Goal: Use online tool/utility: Utilize a website feature to perform a specific function

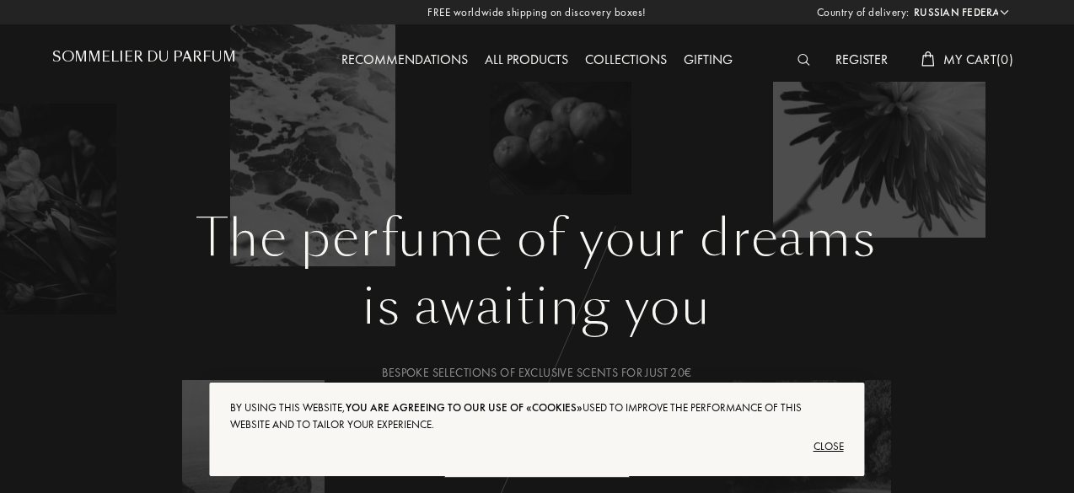
select select "RU"
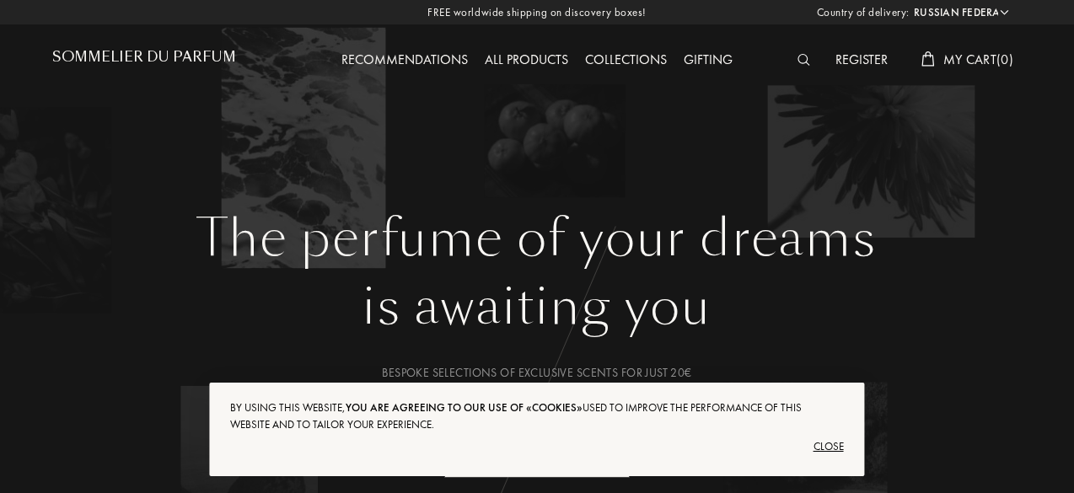
scroll to position [167, 0]
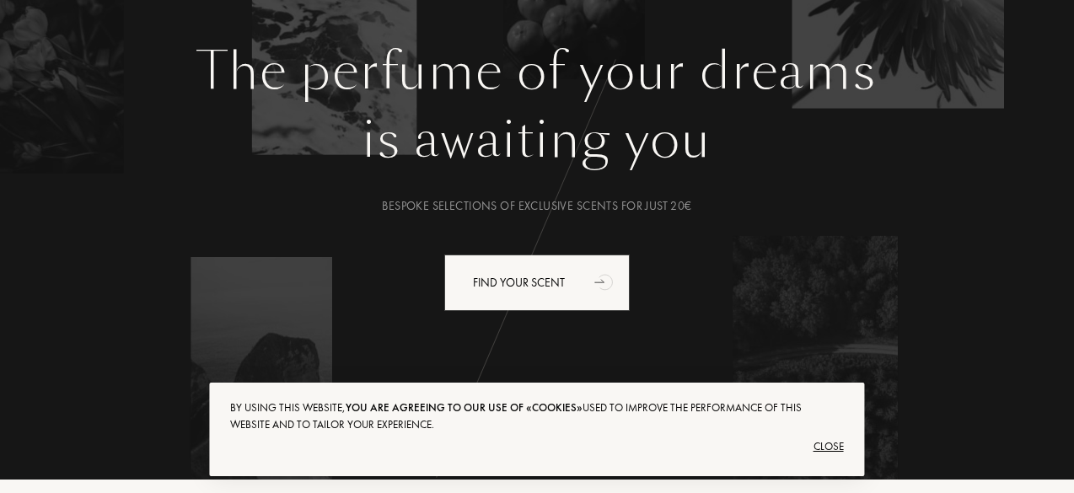
click at [832, 443] on div "Close" at bounding box center [536, 446] width 613 height 27
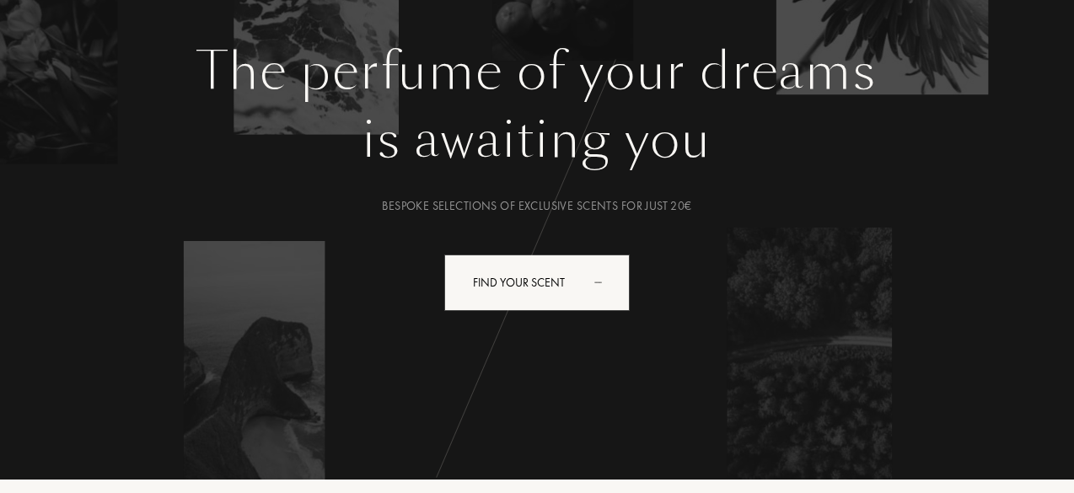
click at [469, 235] on div "The perfume of your dreams is awaiting you Bespoke selections of exclusive scen…" at bounding box center [537, 243] width 970 height 405
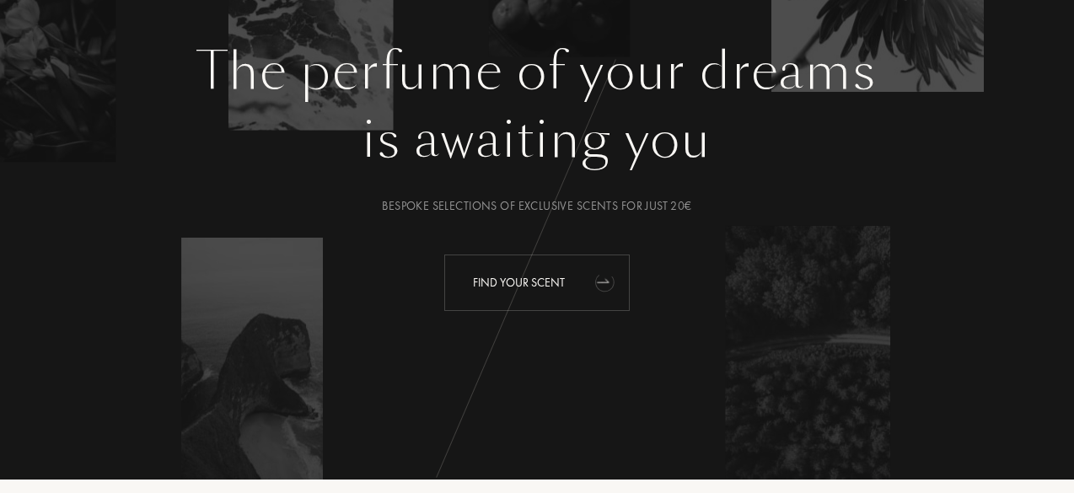
click at [530, 284] on div "Find your scent" at bounding box center [537, 283] width 186 height 57
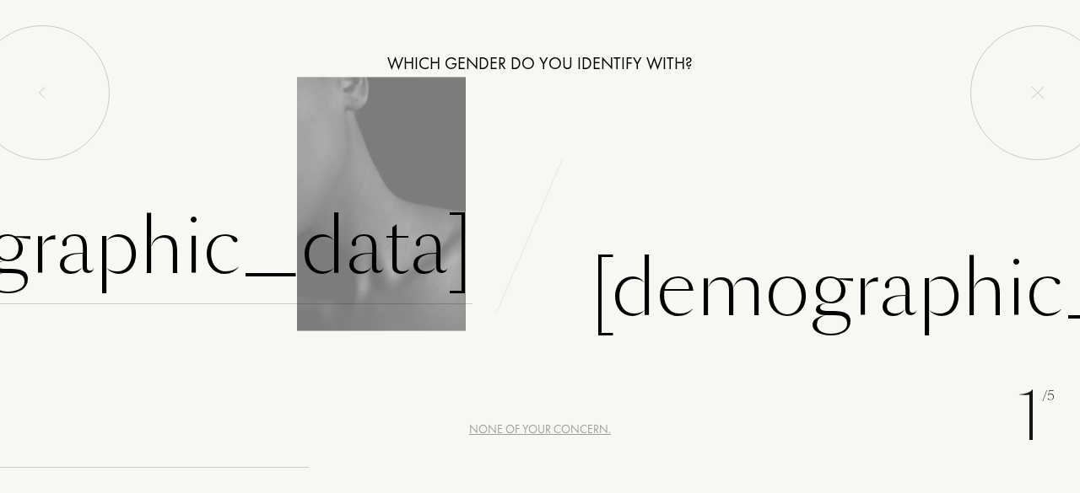
click at [380, 240] on div "[DEMOGRAPHIC_DATA]" at bounding box center [120, 248] width 704 height 114
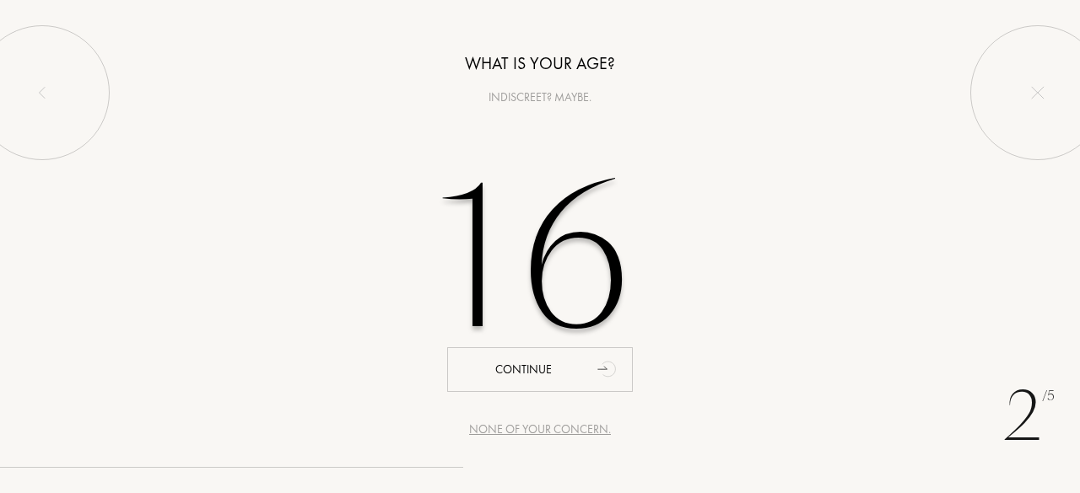
type input "16"
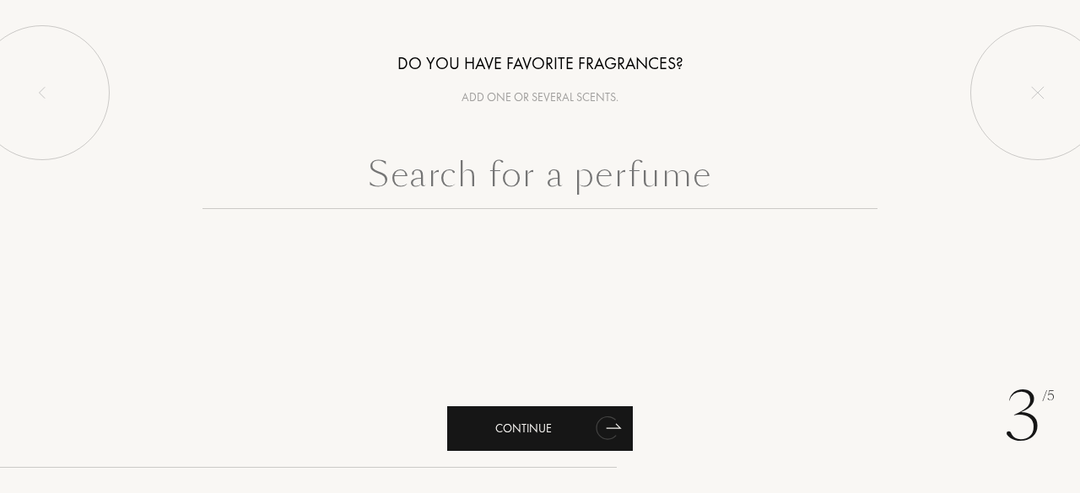
click at [554, 428] on div "Continue" at bounding box center [540, 429] width 186 height 45
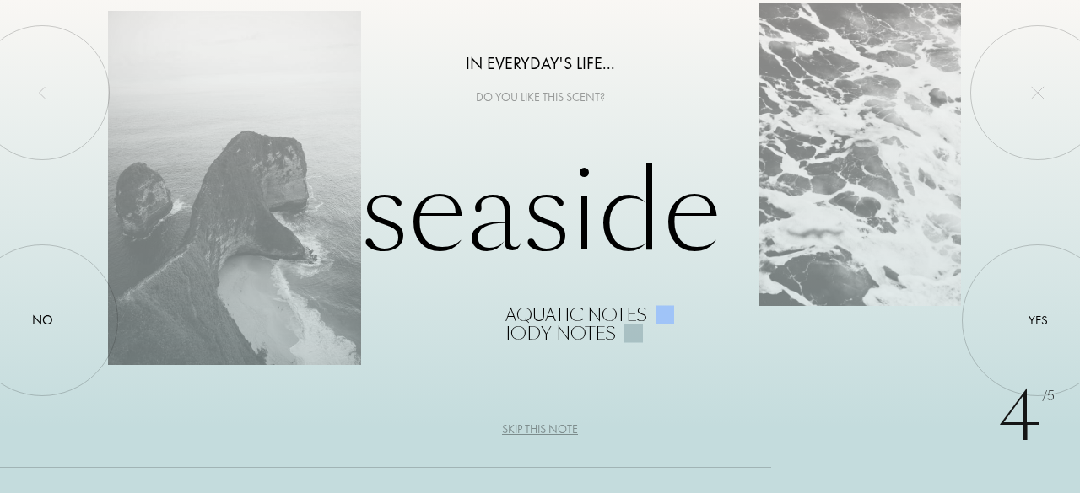
click at [590, 291] on div "Seaside Aquatic notes Iody notes" at bounding box center [540, 246] width 864 height 191
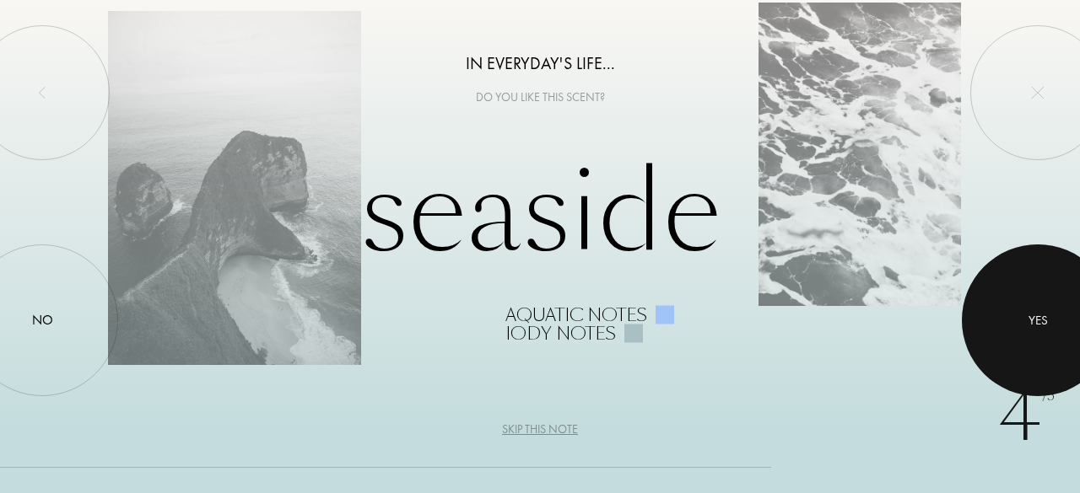
click at [1037, 264] on div at bounding box center [1037, 321] width 152 height 152
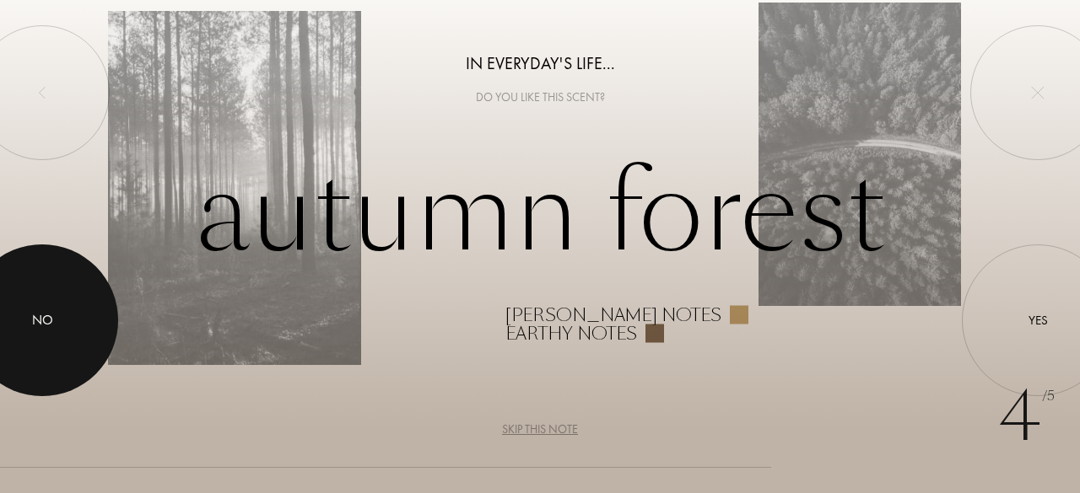
click at [71, 285] on div at bounding box center [42, 321] width 152 height 152
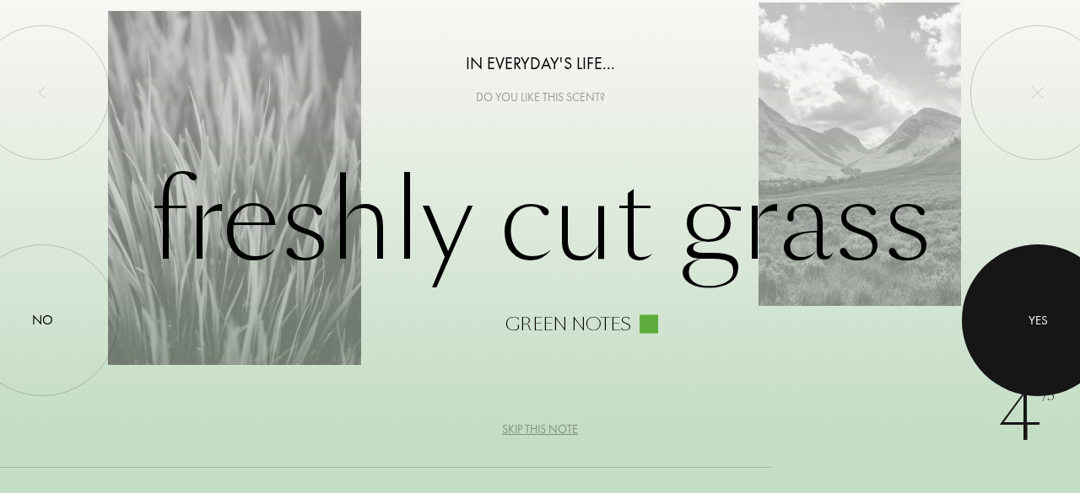
click at [1034, 351] on div at bounding box center [1037, 321] width 152 height 152
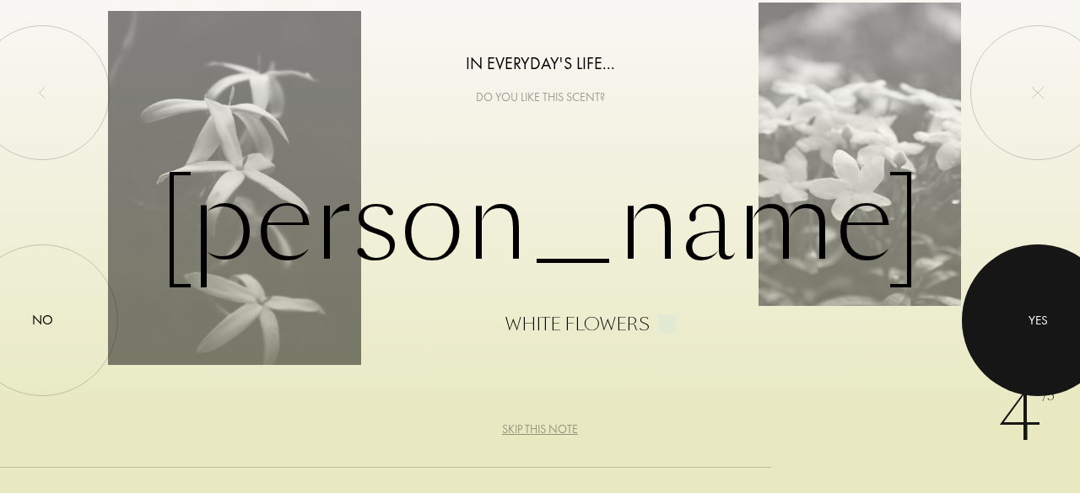
click at [1037, 320] on div "Yes" at bounding box center [1037, 320] width 19 height 19
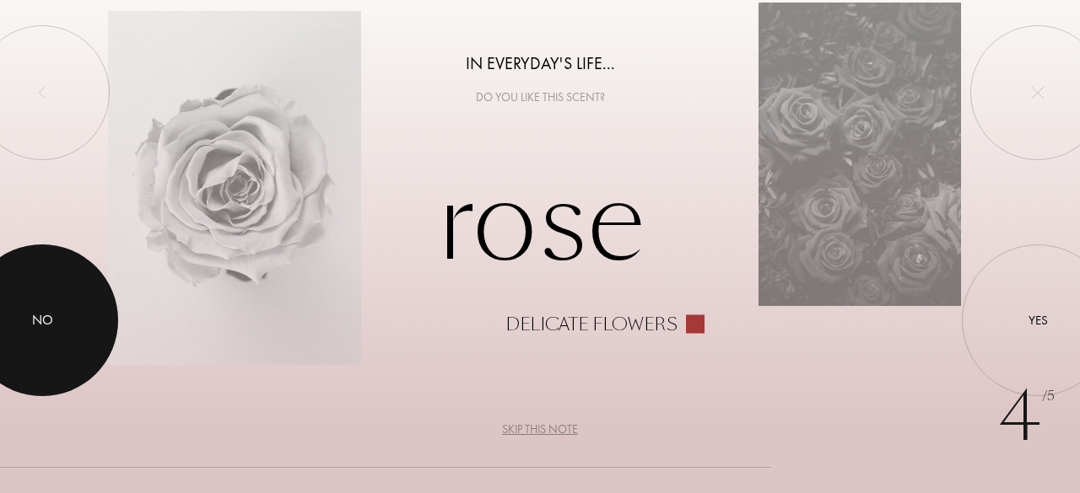
click at [73, 303] on div at bounding box center [42, 321] width 152 height 152
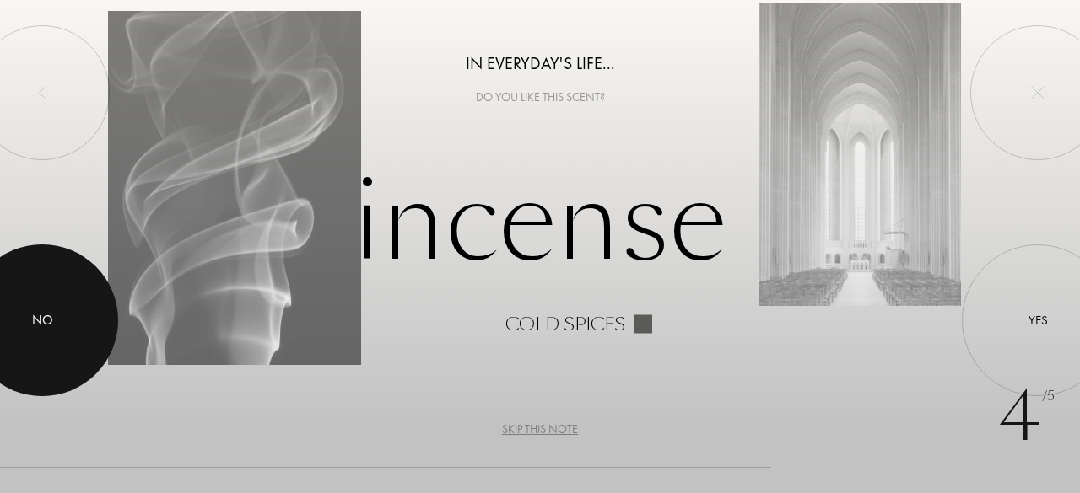
click at [86, 304] on div at bounding box center [42, 321] width 152 height 152
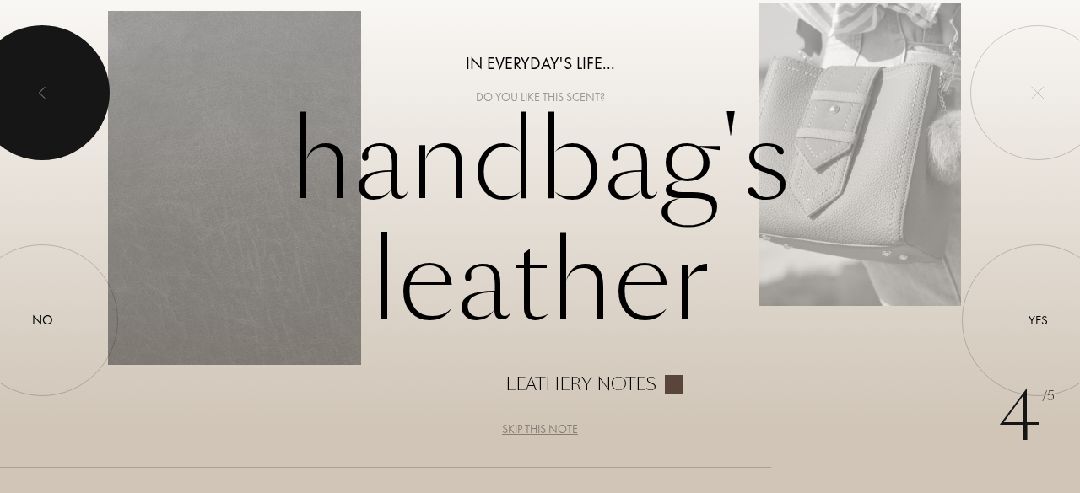
click at [63, 134] on div at bounding box center [42, 92] width 135 height 135
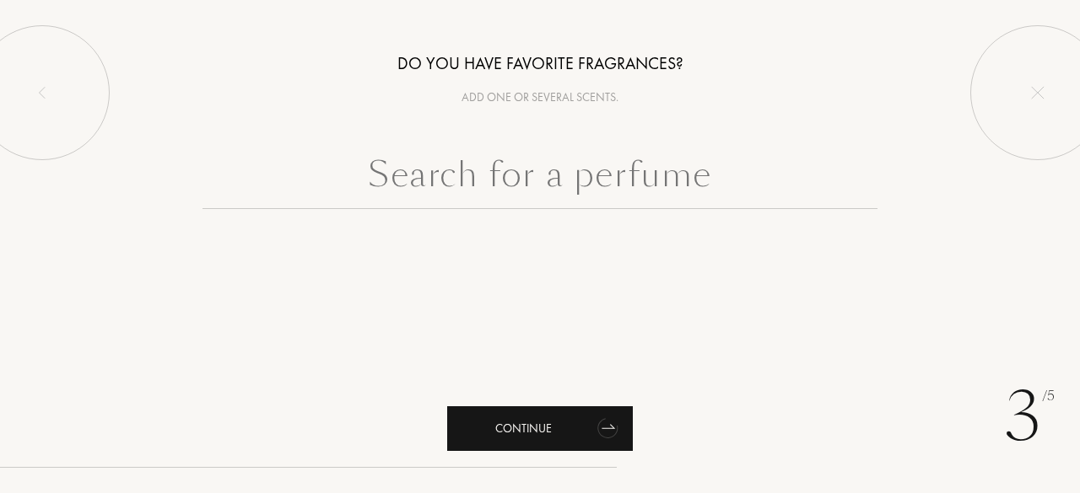
click at [583, 415] on div "Continue" at bounding box center [540, 429] width 186 height 45
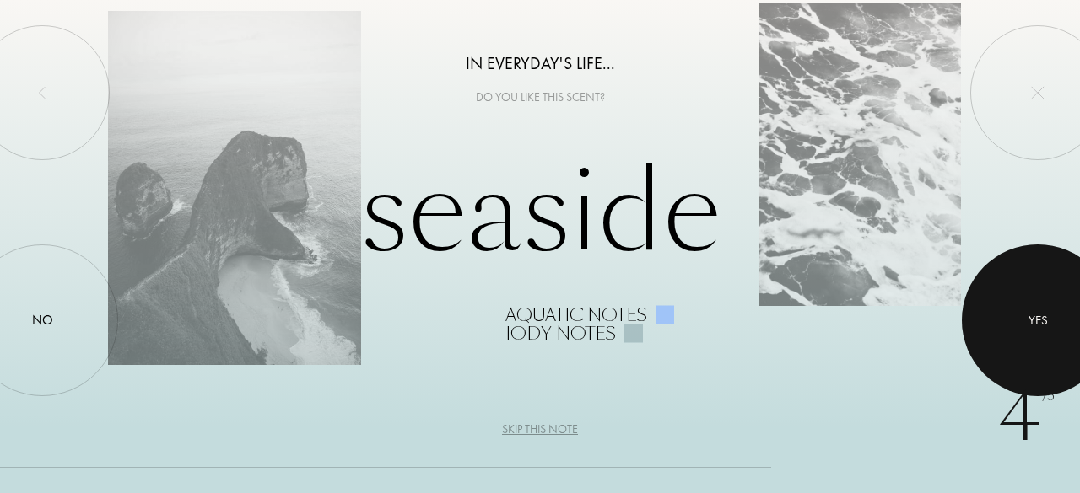
click at [979, 291] on div at bounding box center [1037, 321] width 152 height 152
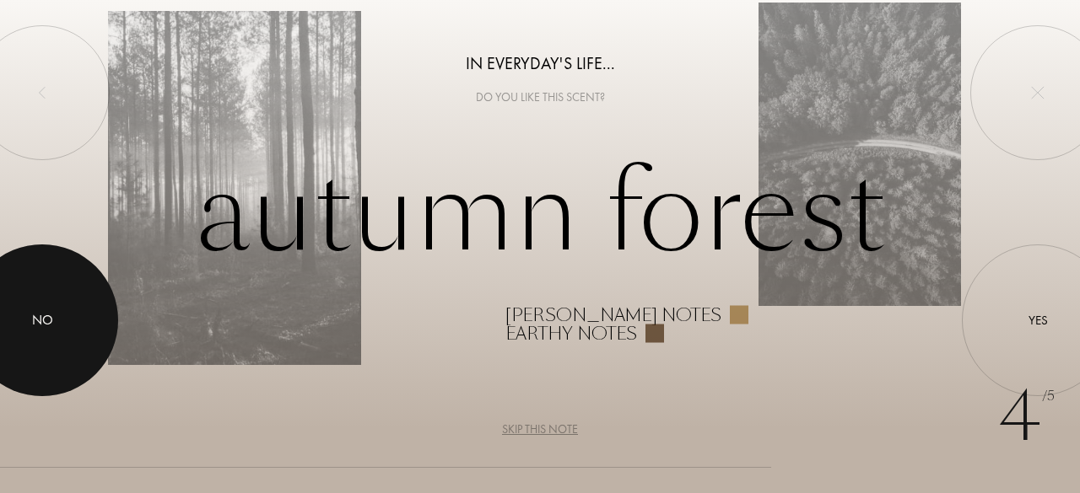
click at [62, 267] on div at bounding box center [42, 321] width 152 height 152
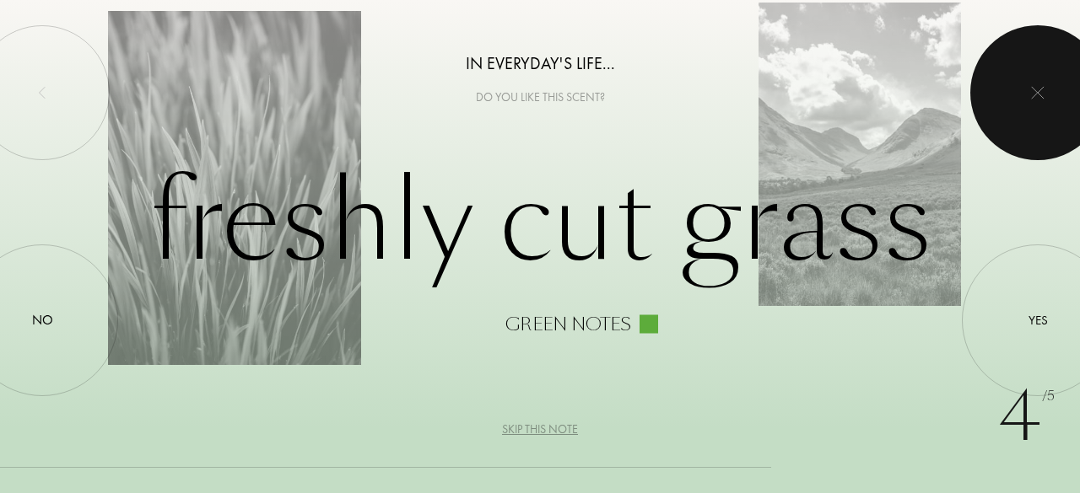
click at [987, 102] on div at bounding box center [1037, 92] width 135 height 135
